Goal: Find contact information: Find contact information

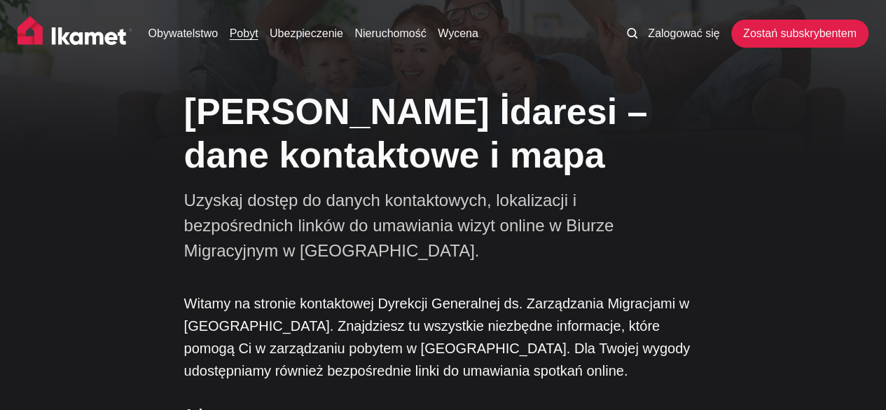
click at [248, 35] on font "Pobyt" at bounding box center [244, 33] width 29 height 12
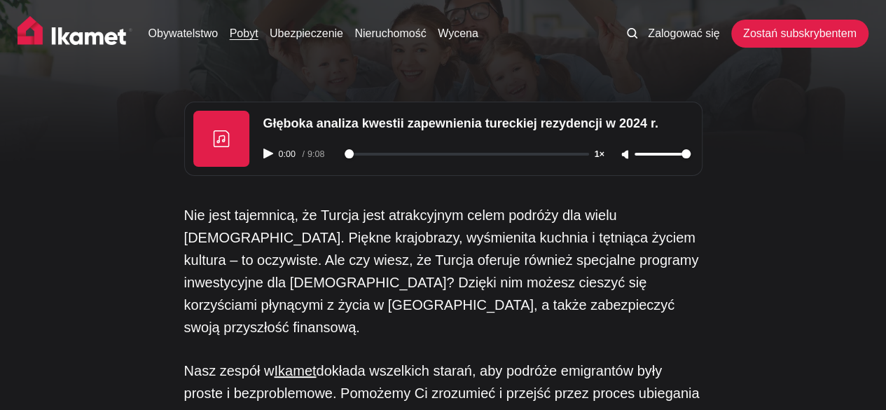
click at [102, 39] on img at bounding box center [75, 33] width 115 height 35
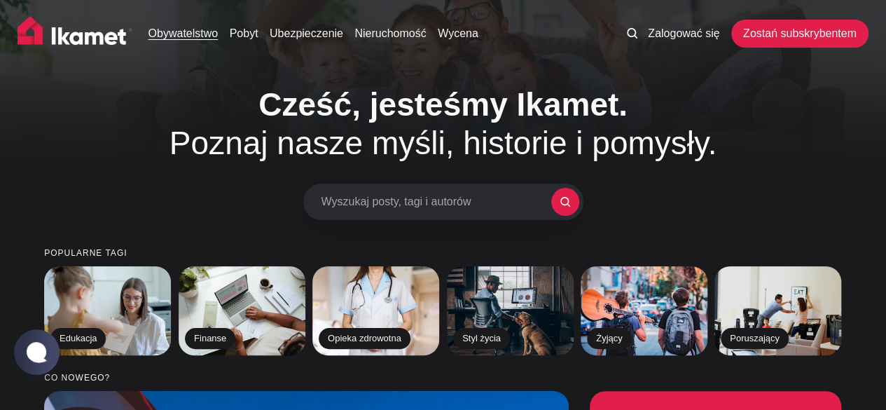
click at [209, 34] on font "Obywatelstwo" at bounding box center [183, 33] width 70 height 12
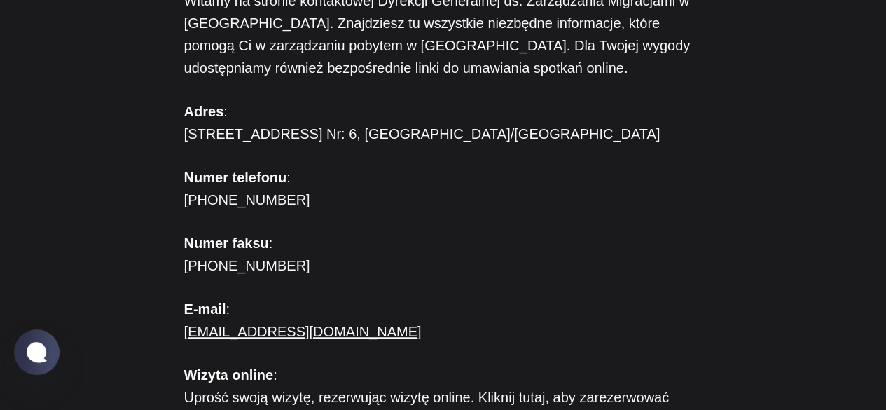
scroll to position [368, 0]
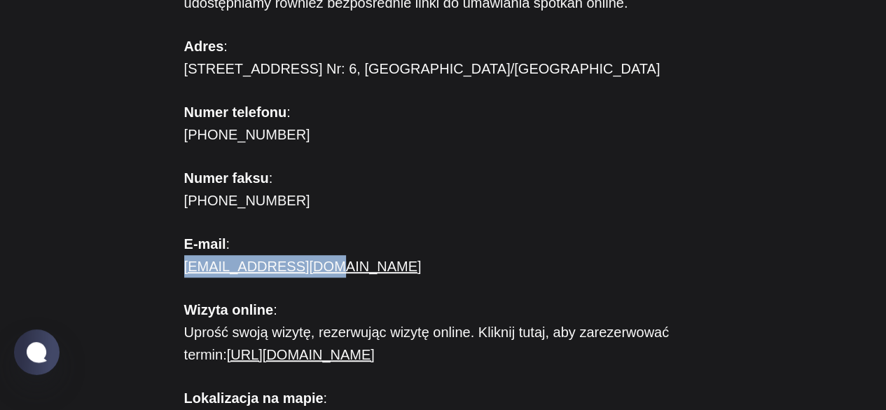
drag, startPoint x: 324, startPoint y: 271, endPoint x: 181, endPoint y: 274, distance: 142.9
copy font "[EMAIL_ADDRESS][DOMAIN_NAME]"
